Goal: Transaction & Acquisition: Purchase product/service

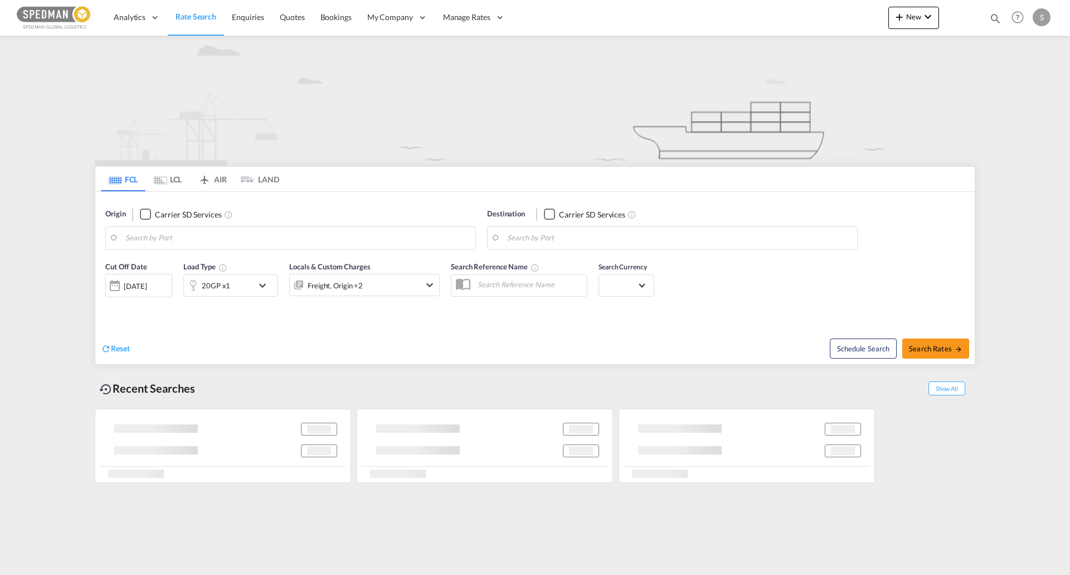
click at [192, 21] on span "Rate Search" at bounding box center [196, 16] width 41 height 9
click at [201, 239] on body "Analytics Reports Dashboard Rate Search Enquiries Quotes Bookings" at bounding box center [535, 287] width 1070 height 575
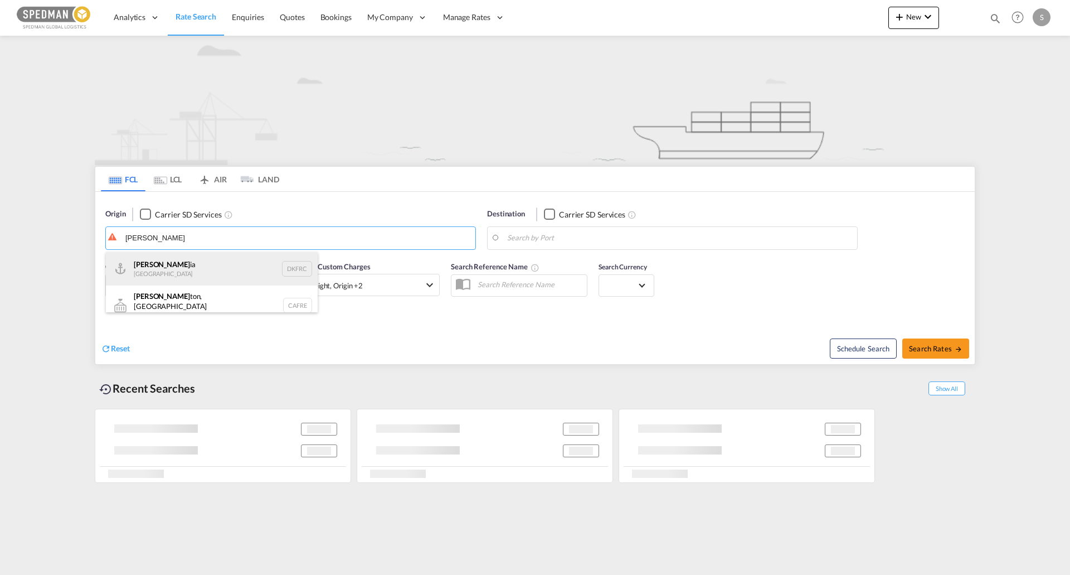
click at [205, 271] on div "[PERSON_NAME] ia Denmark DKFRC" at bounding box center [212, 268] width 212 height 33
type input "[GEOGRAPHIC_DATA], DKFRC"
click at [621, 223] on div "Destination Carrier SD Services" at bounding box center [672, 228] width 371 height 41
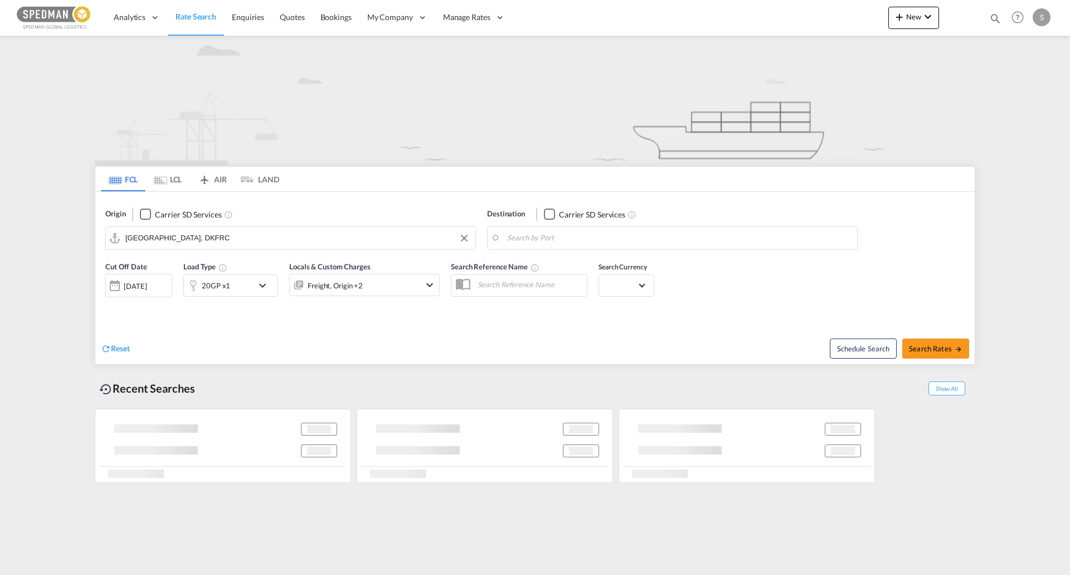
click at [594, 240] on body "Analytics Reports Dashboard Rate Search Enquiries Quotes Bookings" at bounding box center [535, 287] width 1070 height 575
click at [528, 242] on input "Search by Port" at bounding box center [679, 238] width 344 height 17
click at [541, 240] on body "Analytics Reports Dashboard Rate Search Enquiries Quotes Bookings" at bounding box center [535, 287] width 1070 height 575
click at [566, 268] on div "Sokhna [GEOGRAPHIC_DATA] [GEOGRAPHIC_DATA]" at bounding box center [594, 268] width 212 height 33
type input "Sokhna Port, [GEOGRAPHIC_DATA]"
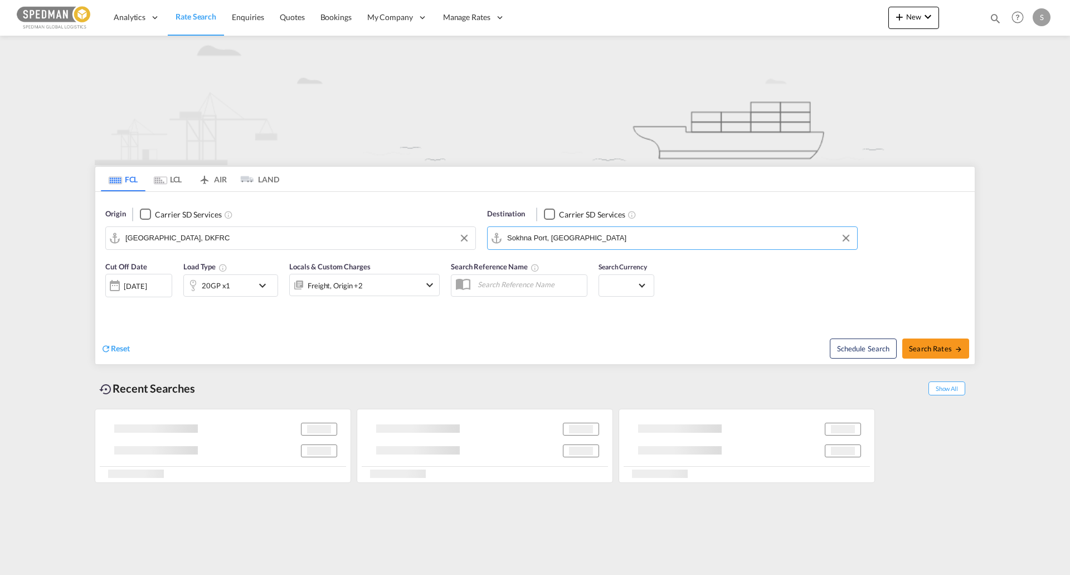
click at [264, 282] on md-icon "icon-chevron-down" at bounding box center [265, 285] width 19 height 13
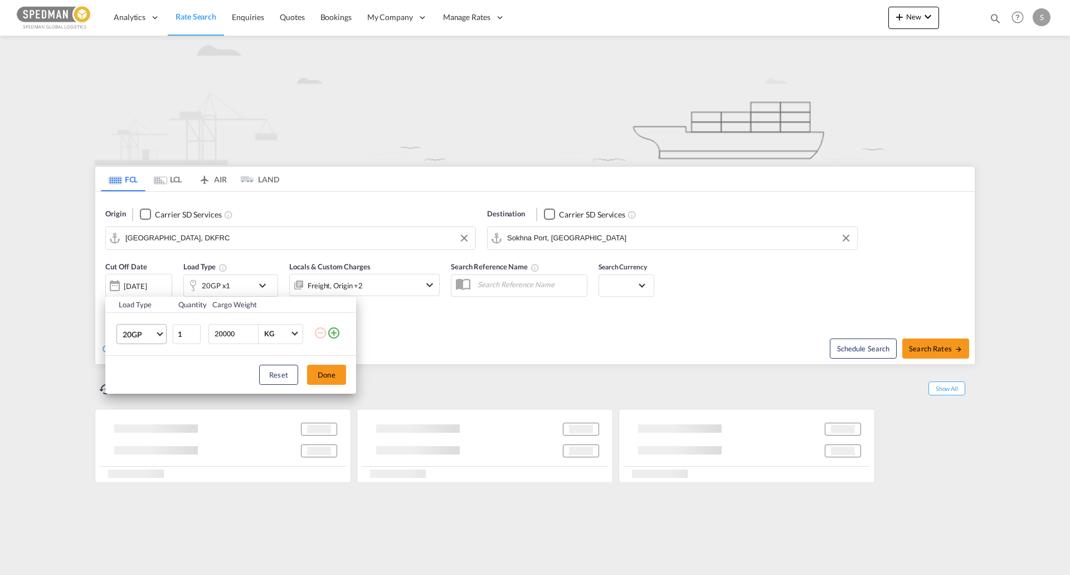
click at [157, 338] on md-select-value "20GP" at bounding box center [143, 333] width 45 height 19
click at [149, 383] on md-option "40HC" at bounding box center [152, 387] width 76 height 27
click at [328, 377] on button "Done" at bounding box center [326, 374] width 39 height 20
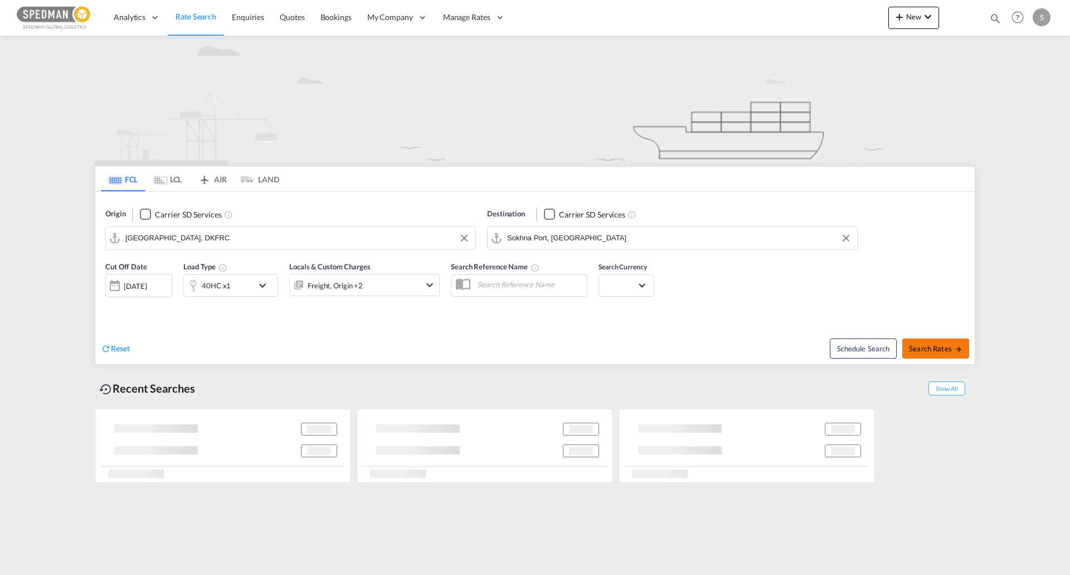
click at [935, 347] on span "Search Rates" at bounding box center [936, 348] width 54 height 9
type input "DKFRC to [GEOGRAPHIC_DATA] / [DATE]"
